Goal: Check status: Check status

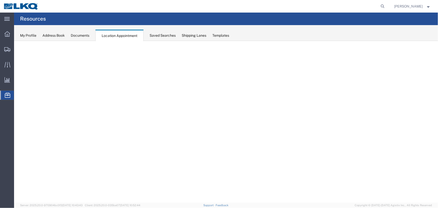
select select "27634"
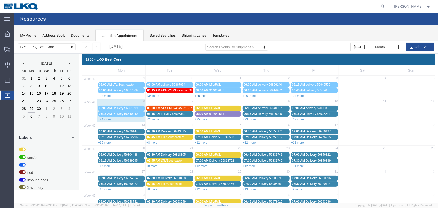
click at [203, 95] on link "+28 more" at bounding box center [201, 96] width 13 height 4
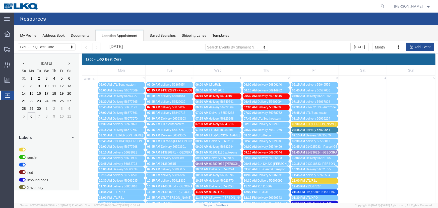
click at [225, 141] on span "Delivery 56607106" at bounding box center [221, 141] width 25 height 4
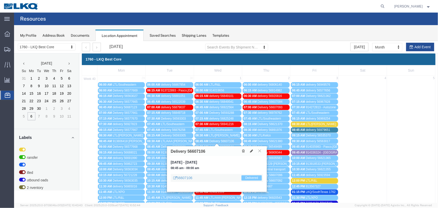
click at [224, 140] on span "Delivery 56607106" at bounding box center [221, 141] width 25 height 4
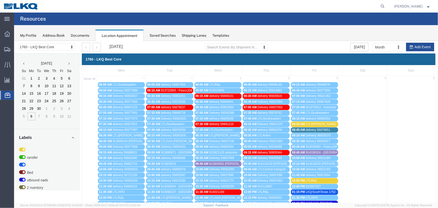
click at [231, 141] on span "Delivery 56607106" at bounding box center [221, 141] width 25 height 4
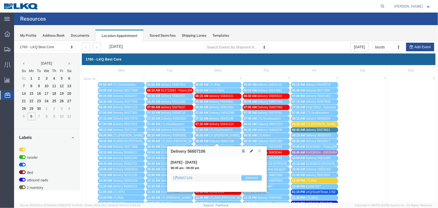
click at [225, 142] on span "Delivery 56607106" at bounding box center [221, 141] width 25 height 4
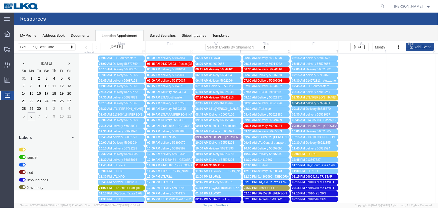
scroll to position [45, 0]
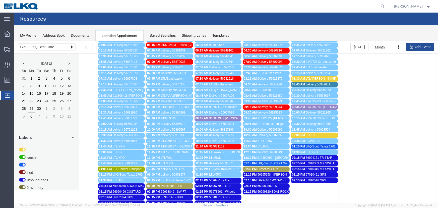
click at [235, 95] on div "08:45 AM Delivery 56607106" at bounding box center [217, 96] width 45 height 4
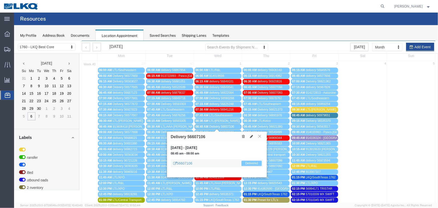
scroll to position [0, 0]
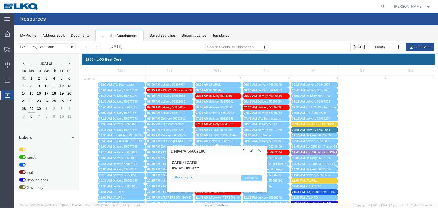
click at [228, 140] on span "Delivery 56607106" at bounding box center [221, 141] width 25 height 4
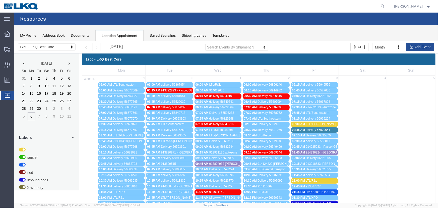
click at [228, 140] on span "Delivery 56607106" at bounding box center [221, 141] width 25 height 4
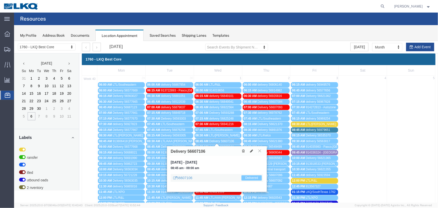
click at [213, 141] on span "Delivery 56607106" at bounding box center [221, 141] width 25 height 4
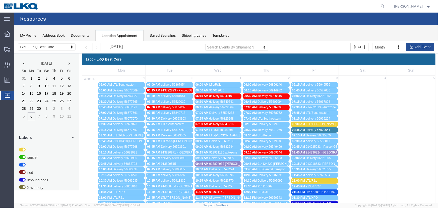
click at [220, 102] on span "delivery 56849541" at bounding box center [221, 102] width 24 height 4
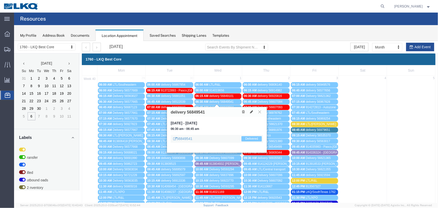
click at [230, 100] on span "delivery 56849541" at bounding box center [221, 102] width 24 height 4
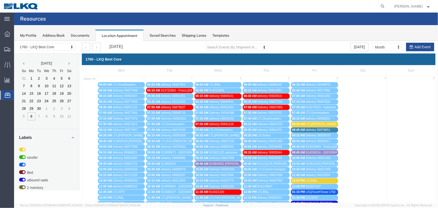
click at [232, 141] on span "Delivery 56607106" at bounding box center [221, 141] width 25 height 4
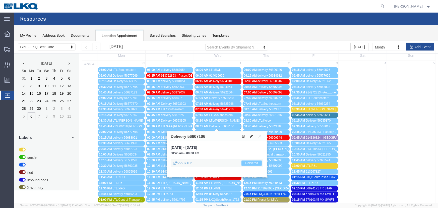
scroll to position [23, 0]
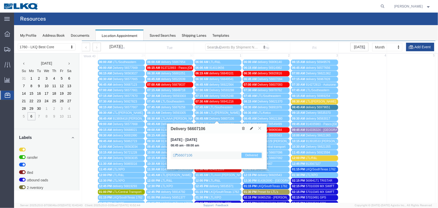
click at [210, 118] on span "Delivery 56607106" at bounding box center [221, 119] width 25 height 4
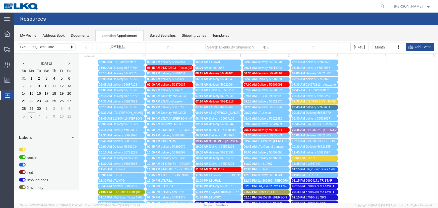
click at [184, 123] on span "Delivery 56593301" at bounding box center [173, 124] width 25 height 4
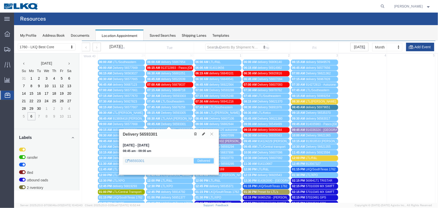
scroll to position [0, 0]
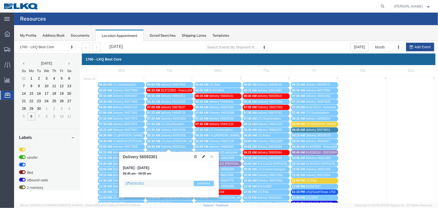
click at [182, 147] on span "Delivery 56593301" at bounding box center [173, 147] width 25 height 4
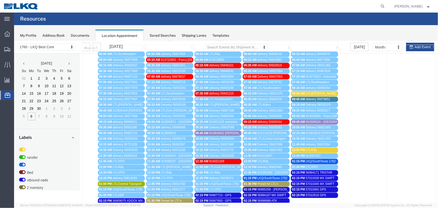
scroll to position [23, 0]
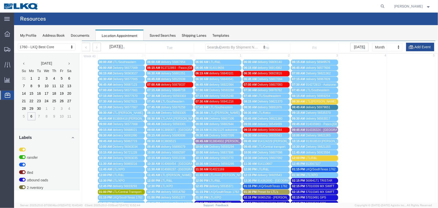
click at [224, 119] on span "Delivery 56607106" at bounding box center [221, 119] width 25 height 4
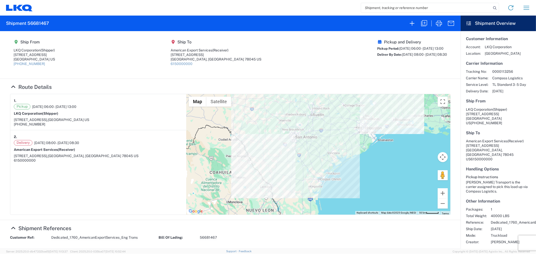
click at [277, 63] on agx-shipment-main-routing-info "Ship From LKQ Corporation (Shipper) 1710 W Mount Houston Rd Houston, TX 77038 U…" at bounding box center [230, 54] width 440 height 37
click at [415, 8] on input "search" at bounding box center [426, 8] width 130 height 10
type input "56661600"
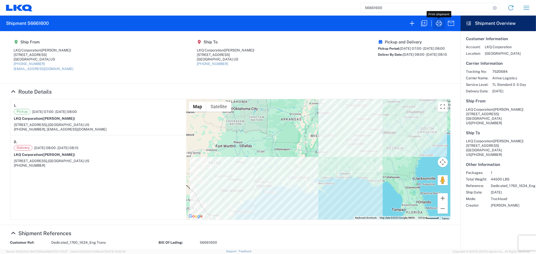
click at [440, 22] on icon "button" at bounding box center [439, 24] width 6 height 6
